Goal: Task Accomplishment & Management: Manage account settings

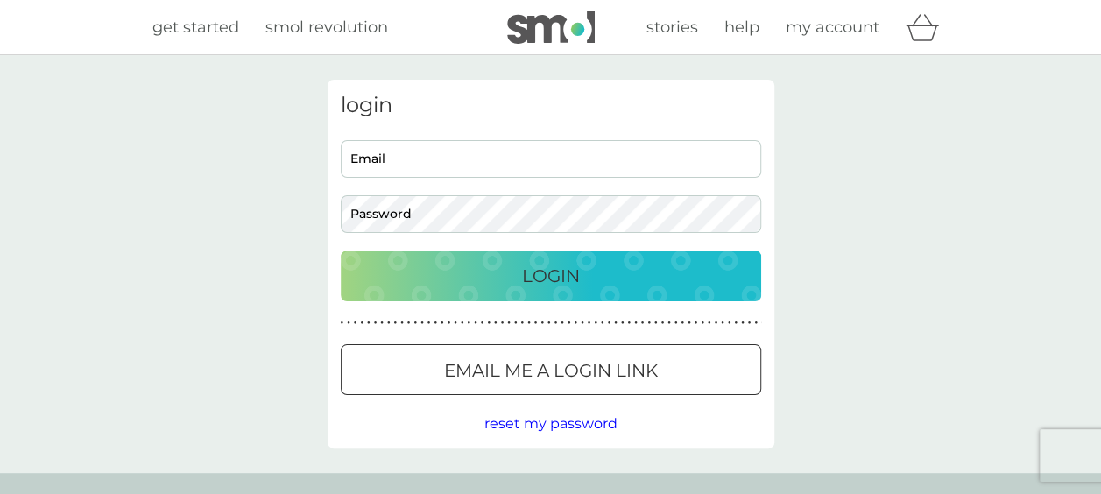
type input "julie.bingham@cancer.org.uk"
click at [560, 273] on p "Login" at bounding box center [551, 276] width 58 height 28
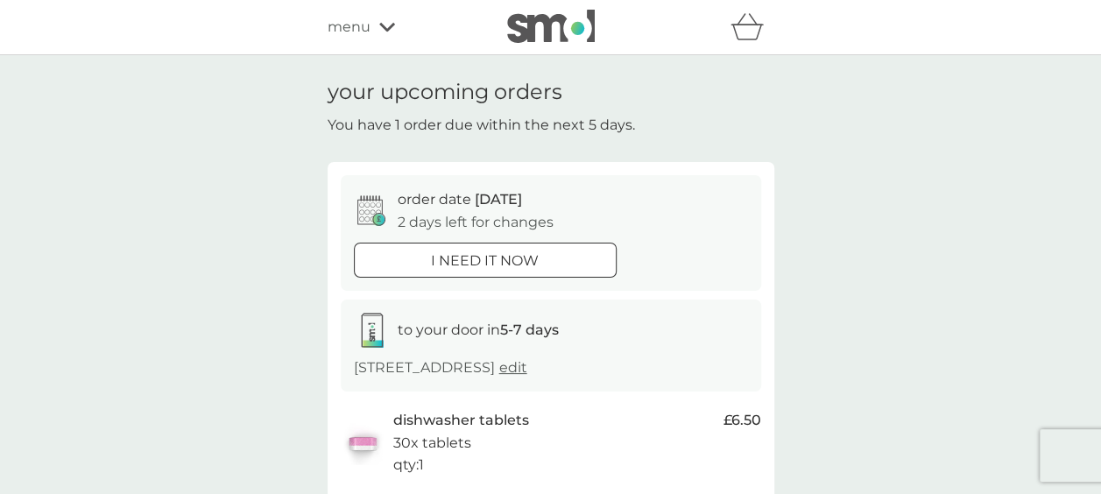
click at [349, 27] on span "menu" at bounding box center [349, 27] width 43 height 23
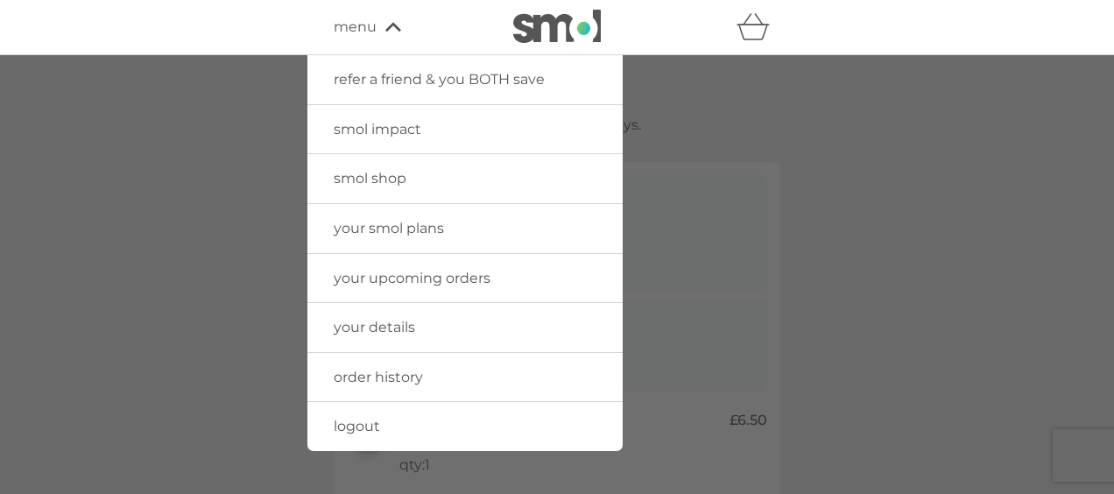
click at [370, 233] on span "your smol plans" at bounding box center [389, 228] width 110 height 17
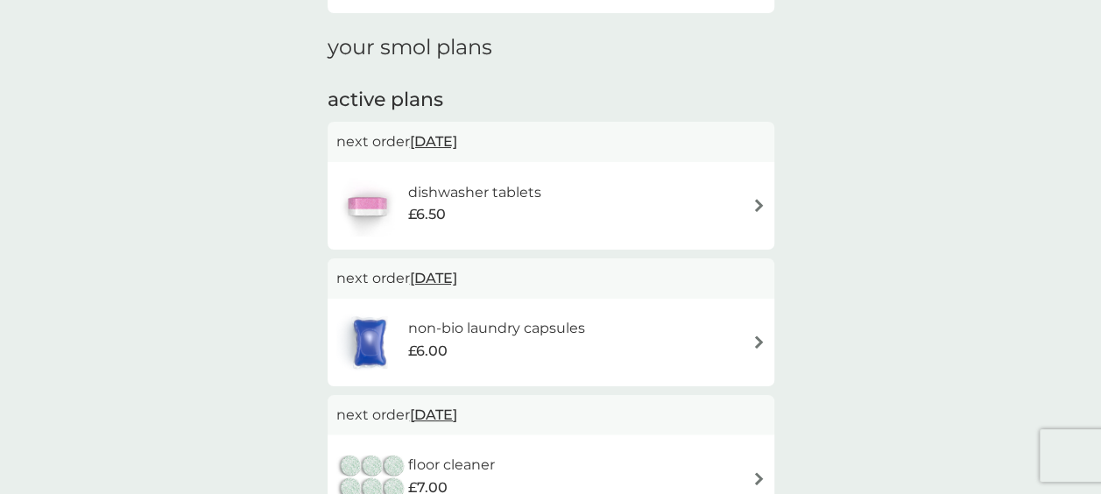
scroll to position [263, 0]
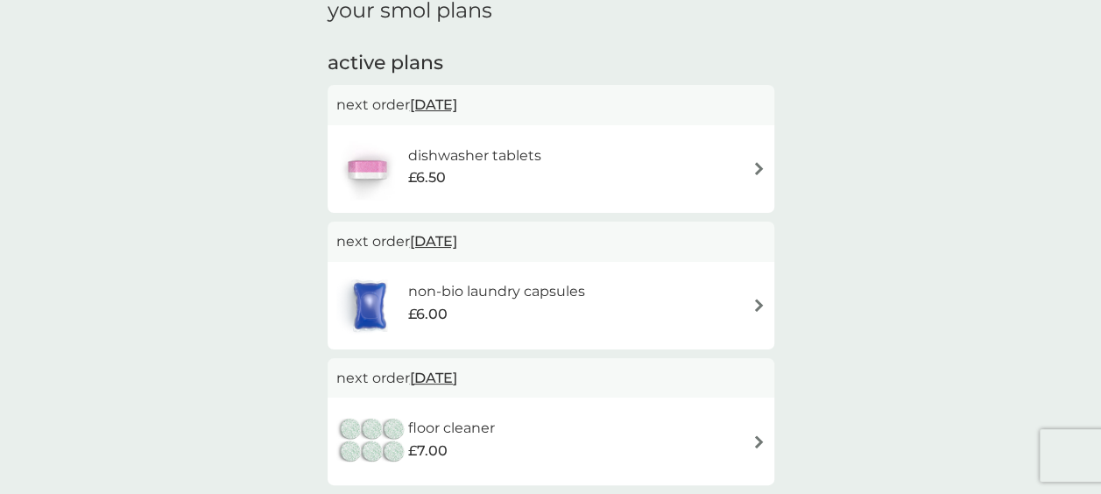
click at [457, 236] on span "[DATE]" at bounding box center [433, 241] width 47 height 34
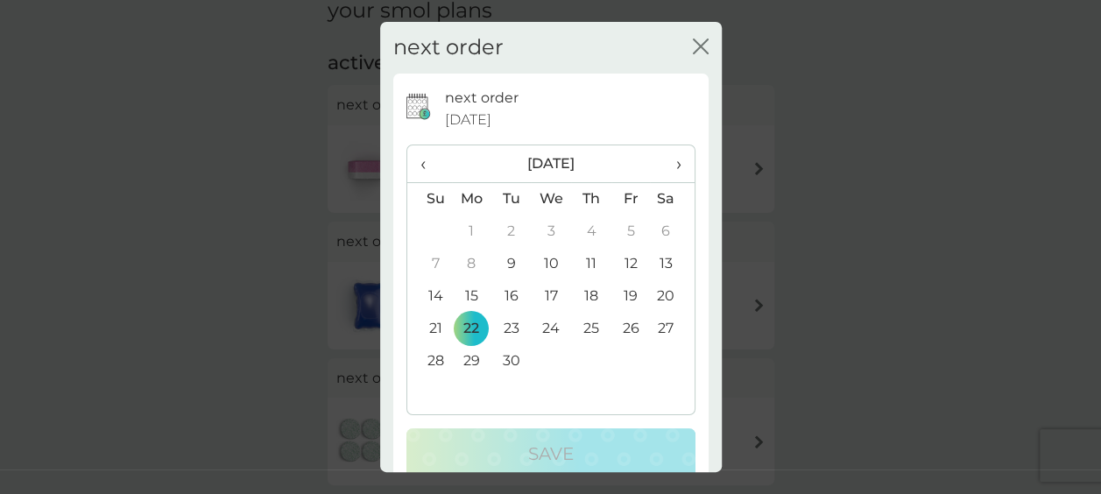
click at [581, 256] on td "11" at bounding box center [590, 264] width 39 height 32
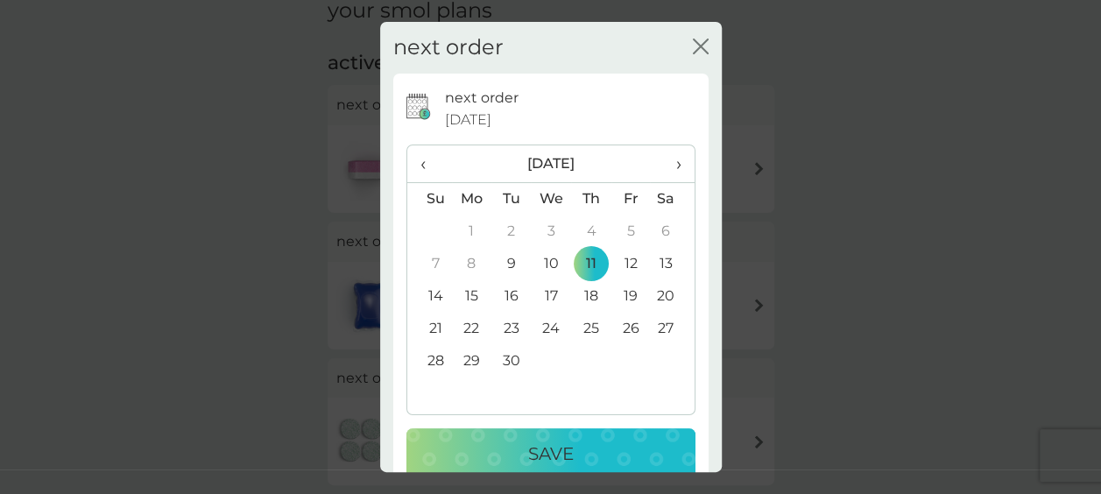
click at [535, 435] on button "Save" at bounding box center [550, 453] width 289 height 51
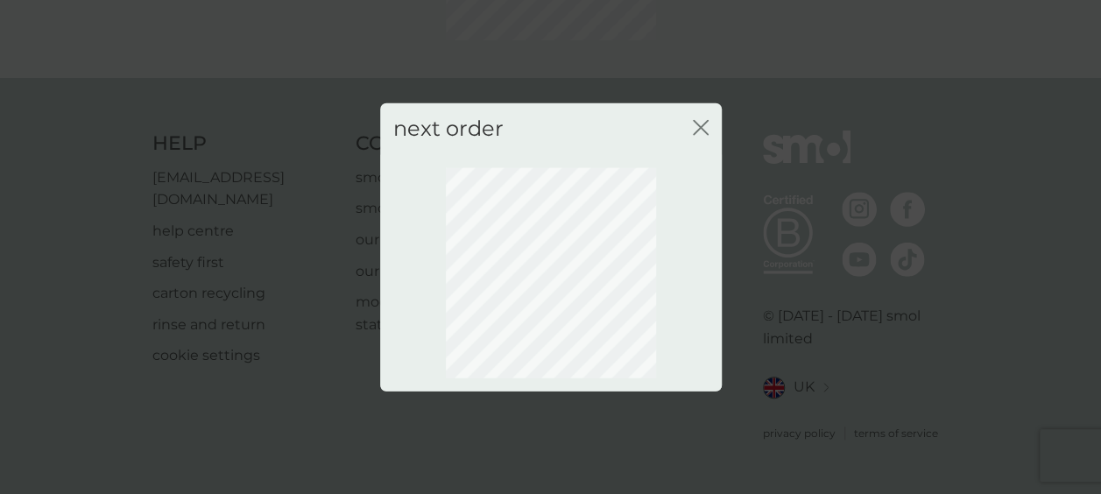
scroll to position [240, 0]
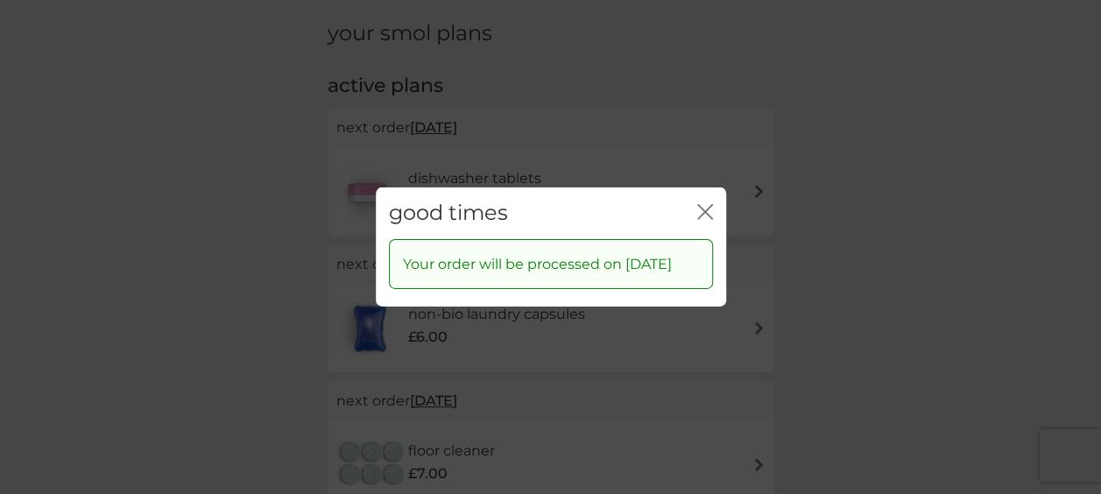
click at [705, 205] on icon "close" at bounding box center [708, 212] width 7 height 14
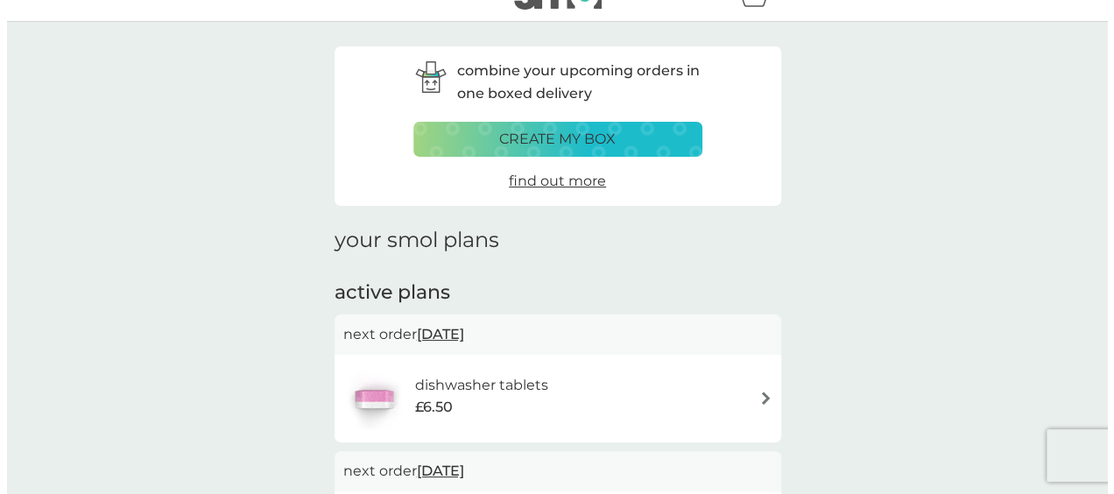
scroll to position [0, 0]
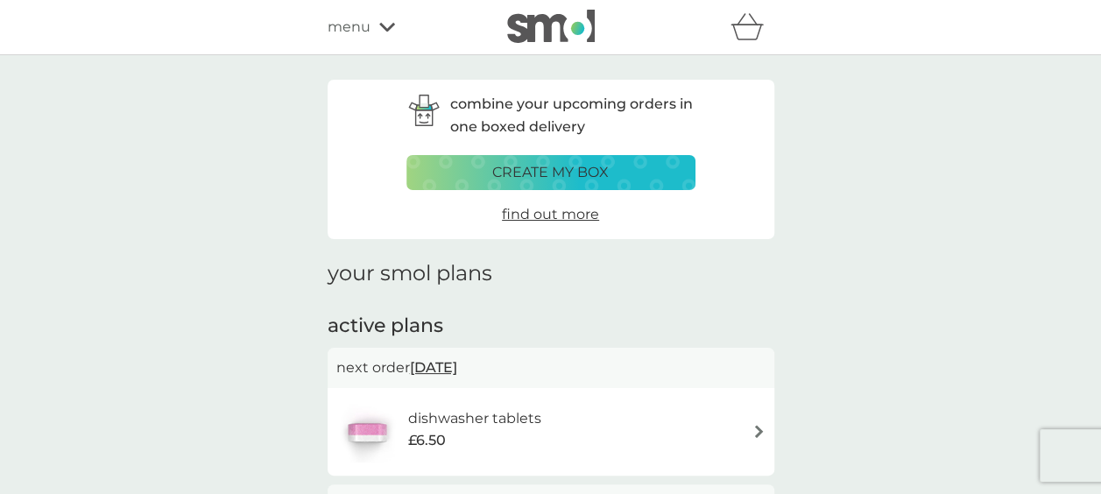
click at [385, 29] on icon at bounding box center [387, 27] width 16 height 9
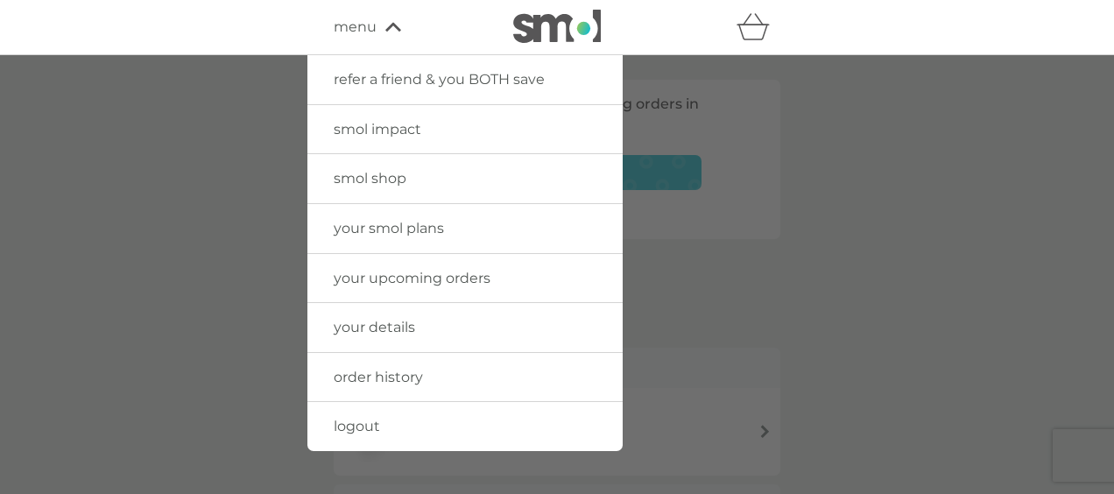
click at [382, 425] on link "logout" at bounding box center [464, 426] width 315 height 49
